Goal: Obtain resource: Download file/media

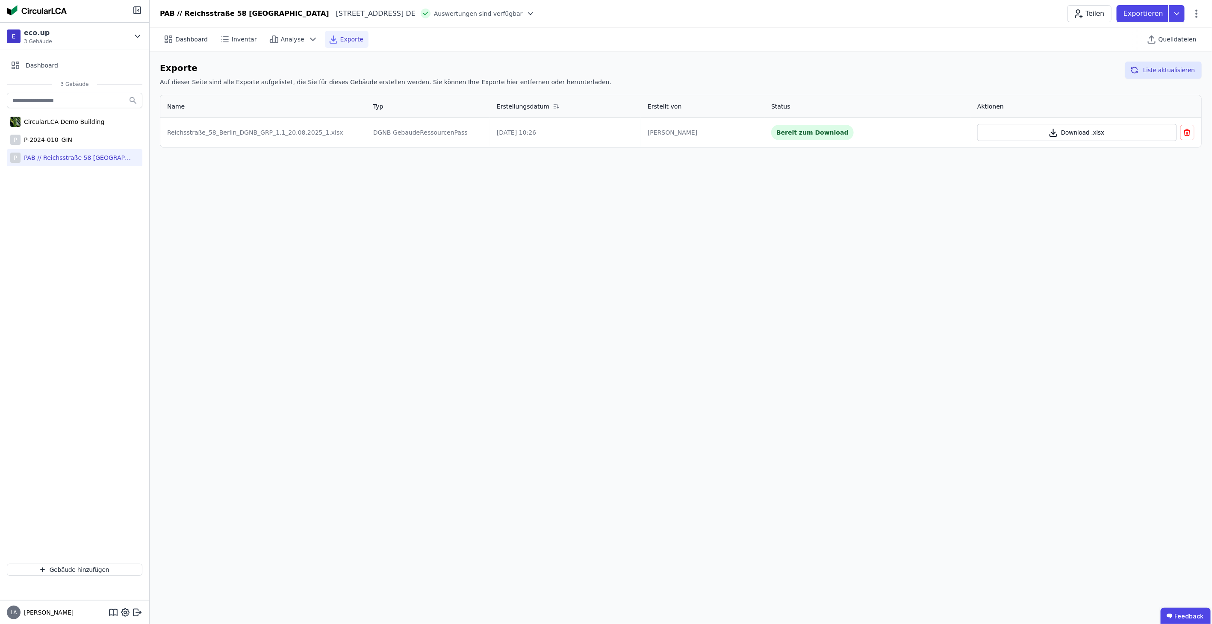
click at [1026, 133] on button "Download .xlsx" at bounding box center [1077, 132] width 200 height 17
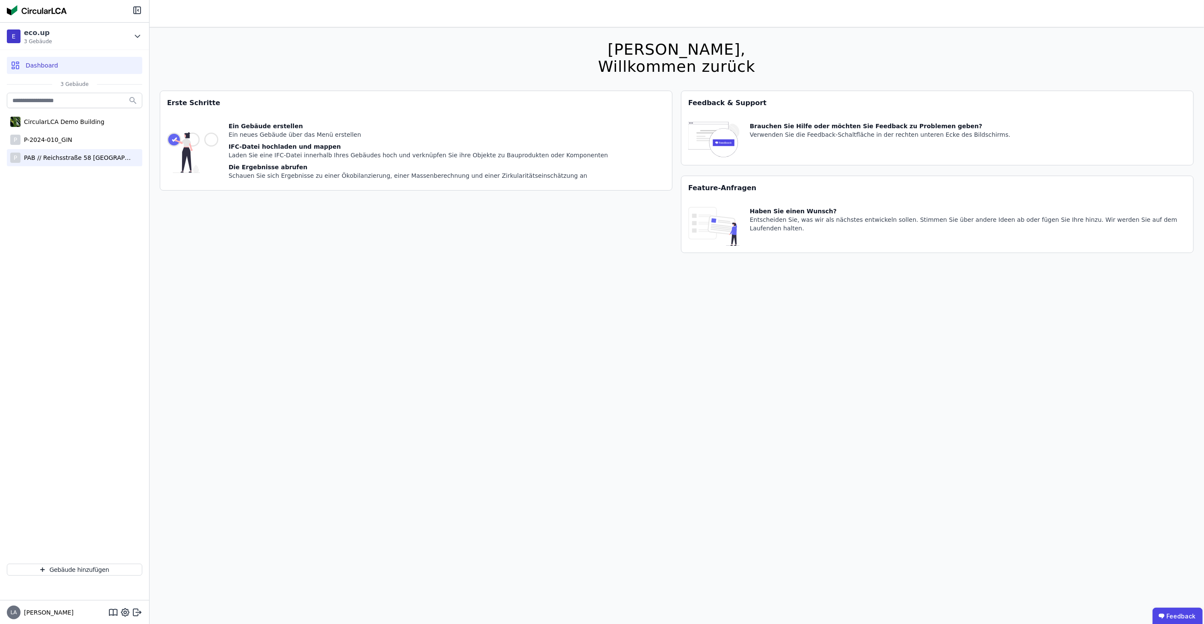
click at [55, 158] on div "PAB // Reichsstraße 58 [GEOGRAPHIC_DATA]" at bounding box center [76, 157] width 111 height 9
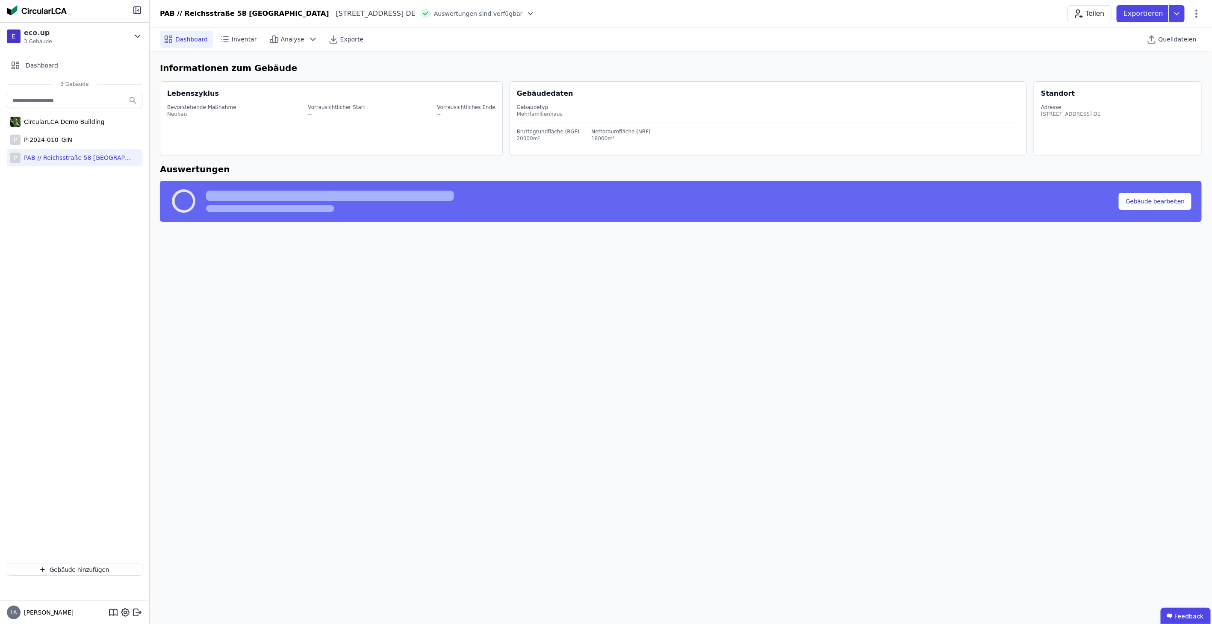
select select "*"
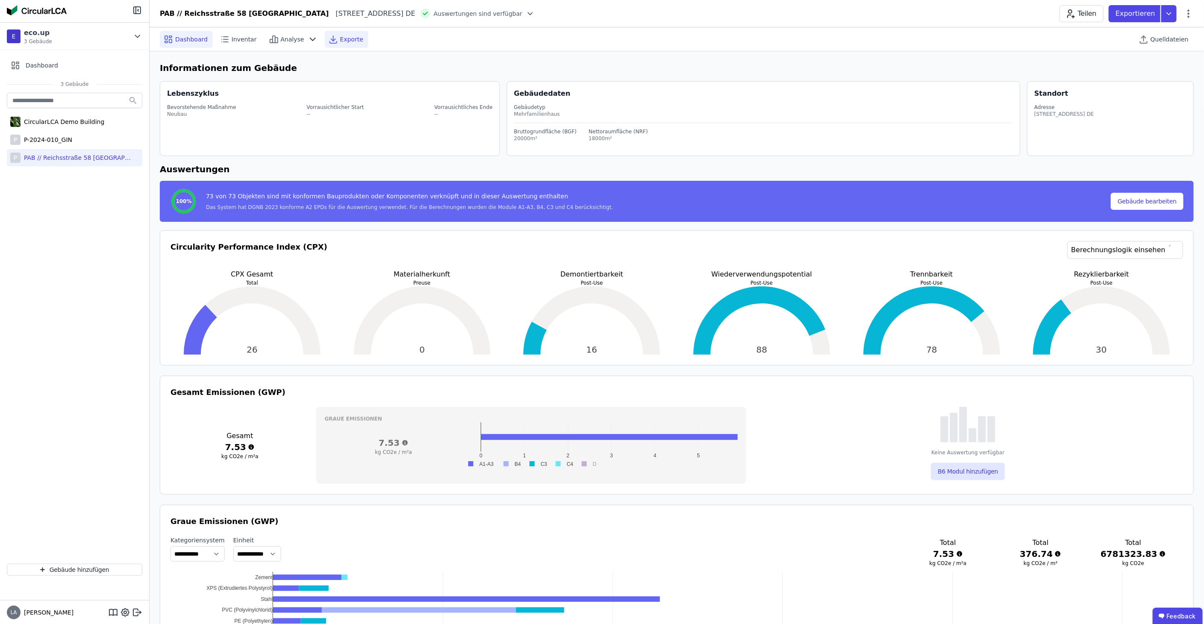
click at [328, 38] on icon at bounding box center [333, 39] width 10 height 10
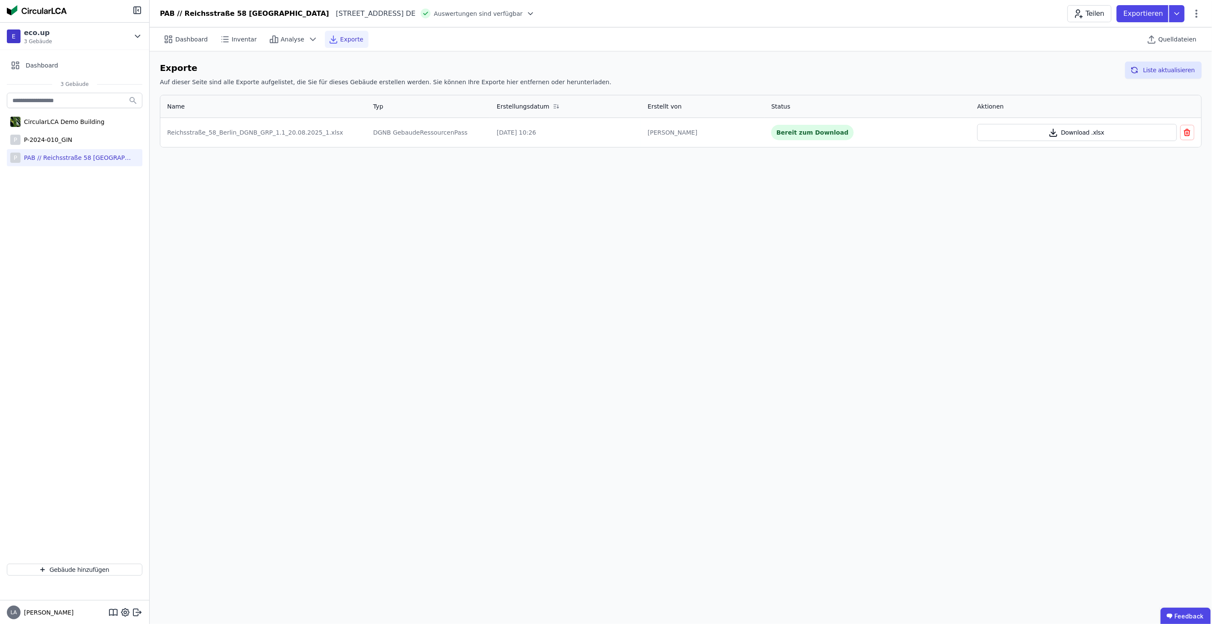
click at [1053, 132] on icon "button" at bounding box center [1053, 132] width 10 height 10
click at [78, 141] on div "P P-2024-010_GIN" at bounding box center [74, 139] width 135 height 17
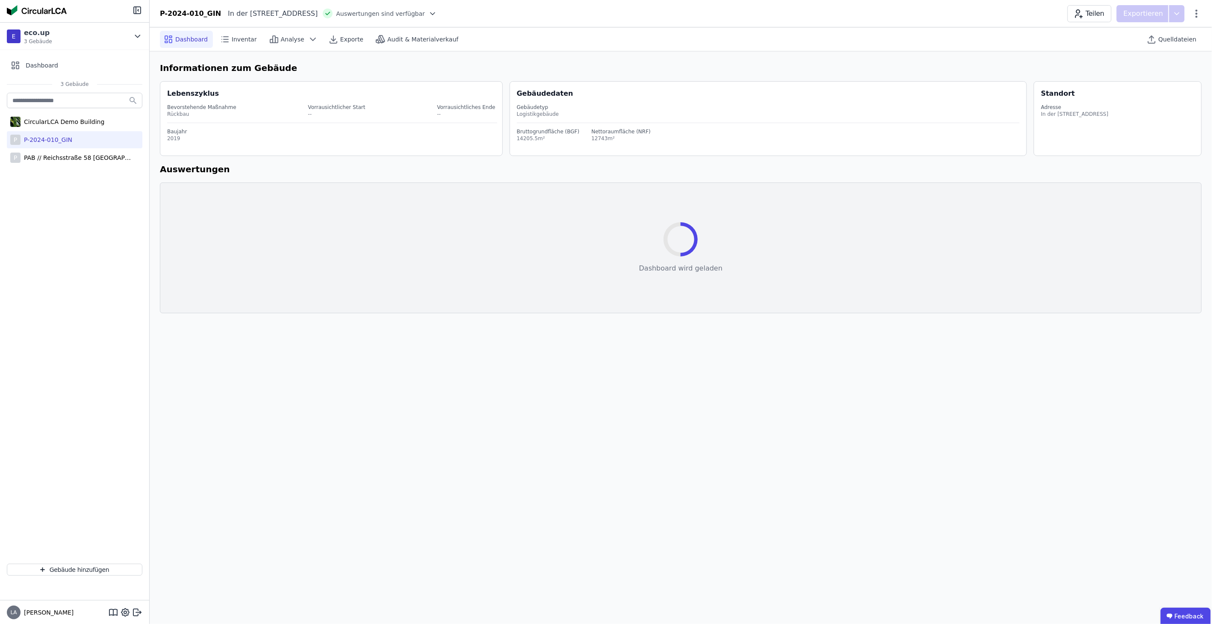
select select "*"
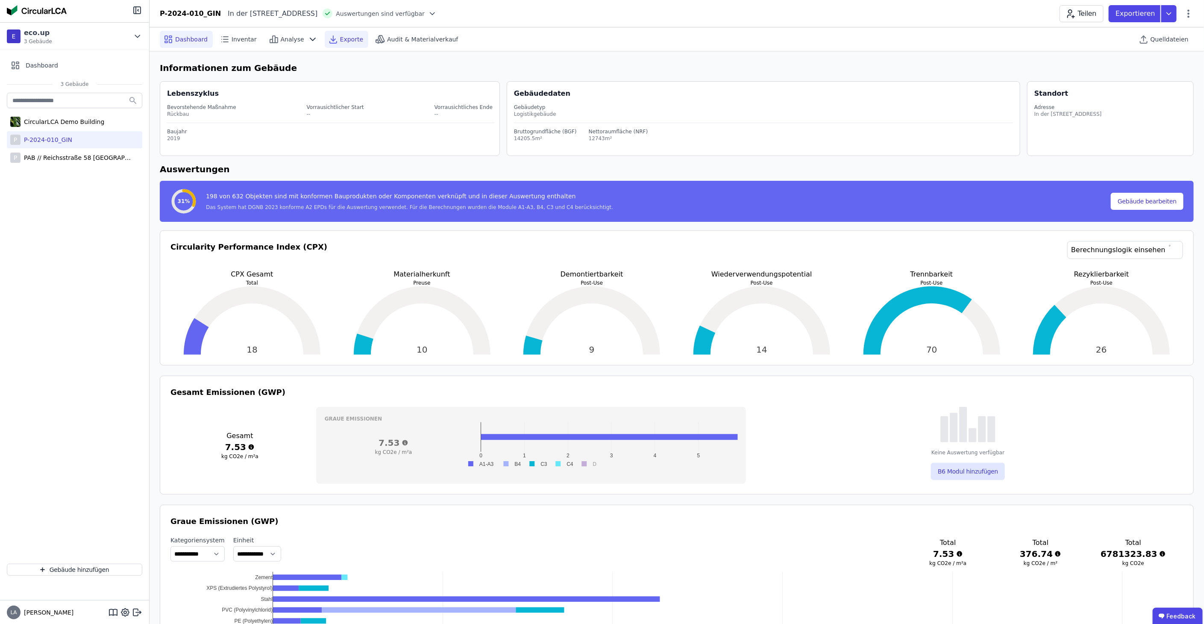
click at [340, 43] on span "Exporte" at bounding box center [351, 39] width 23 height 9
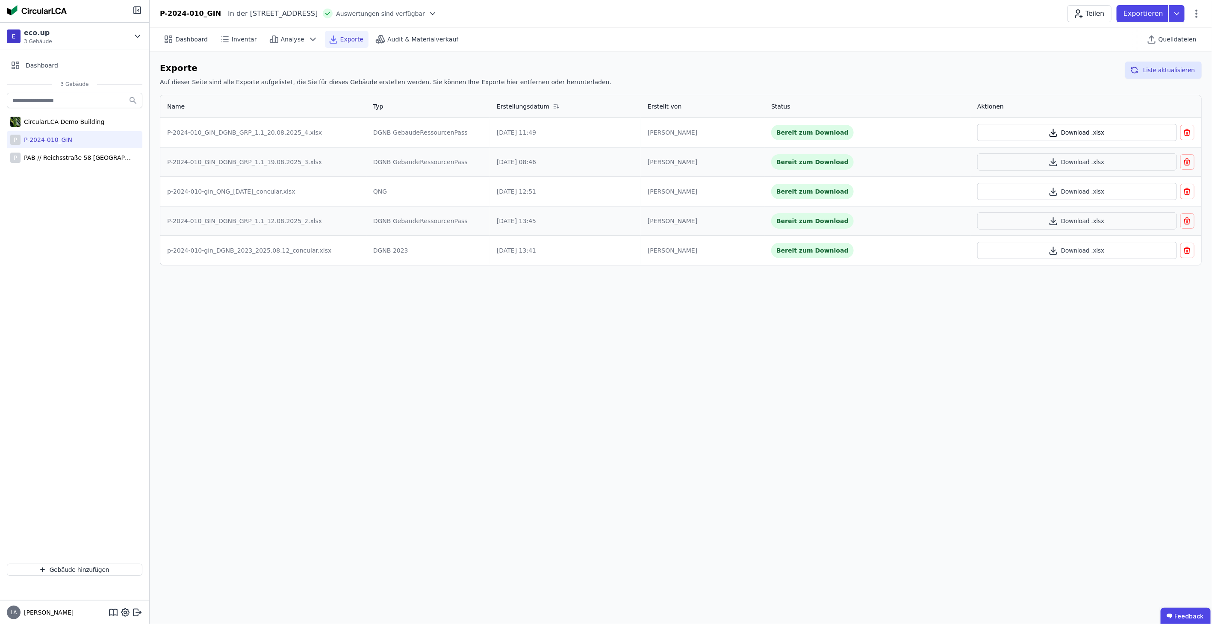
click at [1060, 130] on button "Download .xlsx" at bounding box center [1077, 132] width 200 height 17
